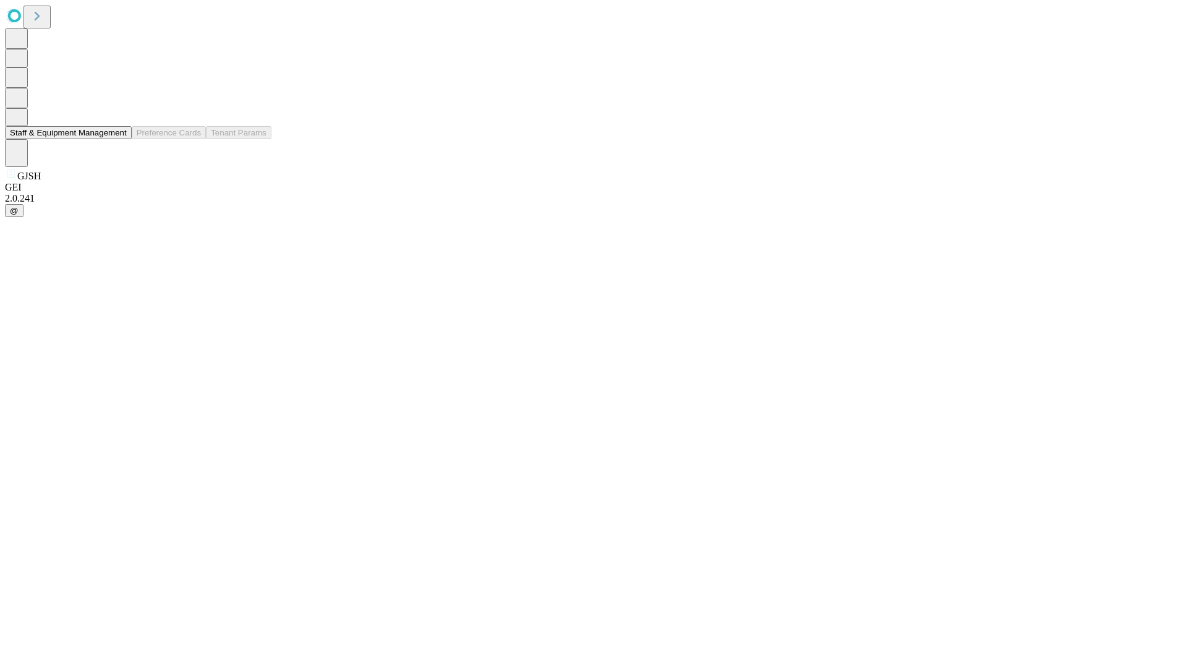
click at [118, 139] on button "Staff & Equipment Management" at bounding box center [68, 132] width 127 height 13
